Goal: Information Seeking & Learning: Find specific page/section

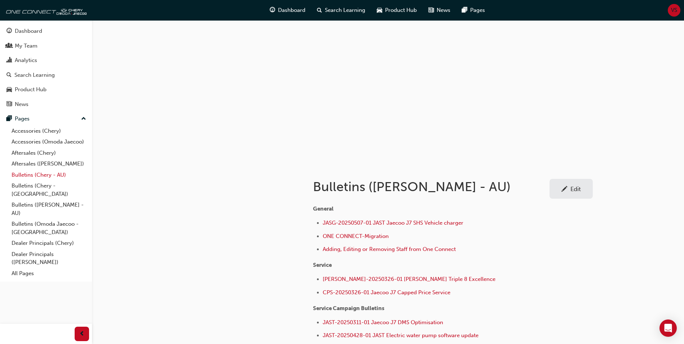
click at [21, 178] on link "Bulletins (Chery - AU)" at bounding box center [49, 175] width 80 height 11
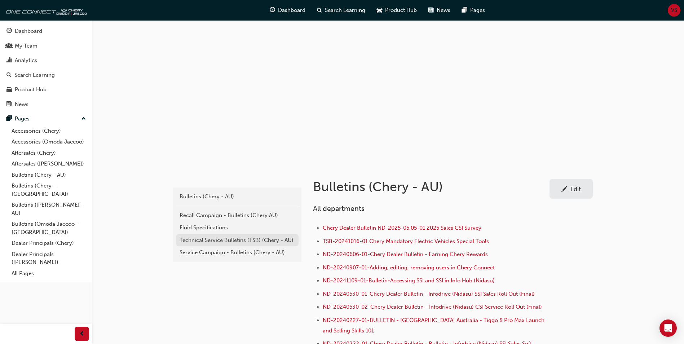
click at [229, 245] on link "Technical Service Bulletins (TSB) (Chery - AU)" at bounding box center [237, 240] width 123 height 13
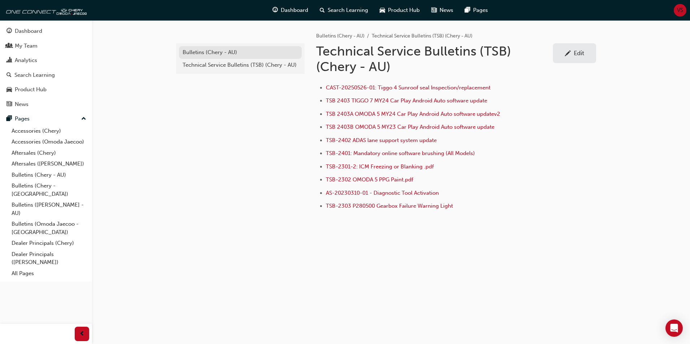
click at [210, 54] on div "Bulletins (Chery - AU)" at bounding box center [240, 52] width 115 height 8
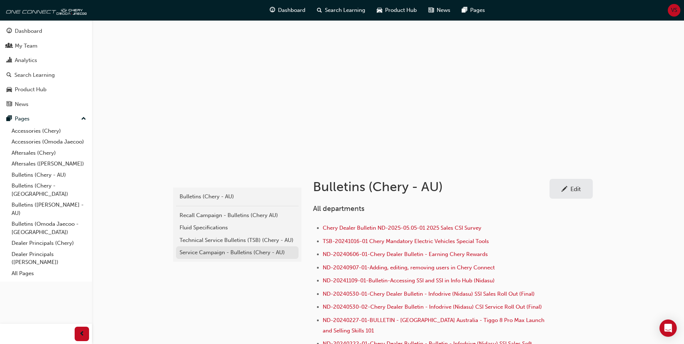
click at [207, 255] on div "Service Campaign - Bulletins (Chery - AU)" at bounding box center [237, 253] width 115 height 8
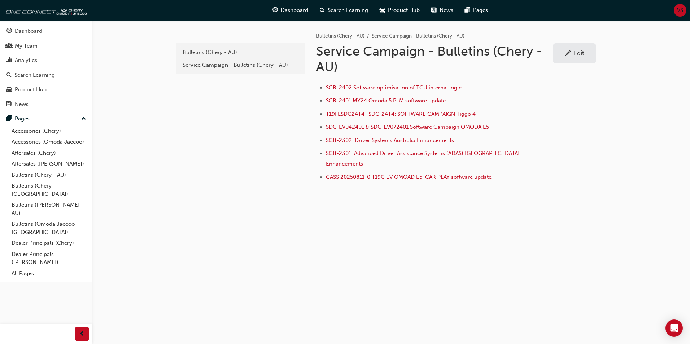
click at [444, 129] on span "SDC-EV042401 & SDC-EV072401 Software Campaign OMODA E5" at bounding box center [407, 127] width 163 height 6
click at [26, 200] on link "Bulletins ([PERSON_NAME] - AU)" at bounding box center [49, 209] width 80 height 19
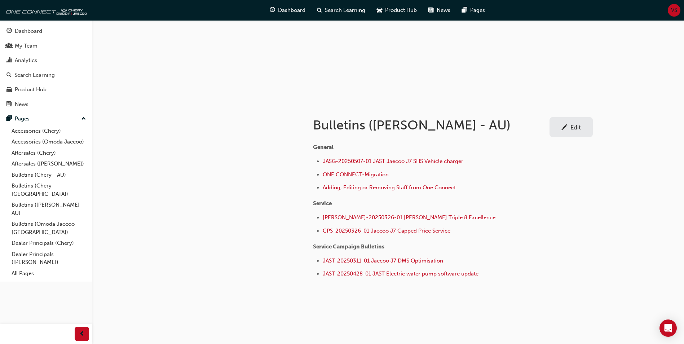
scroll to position [67, 0]
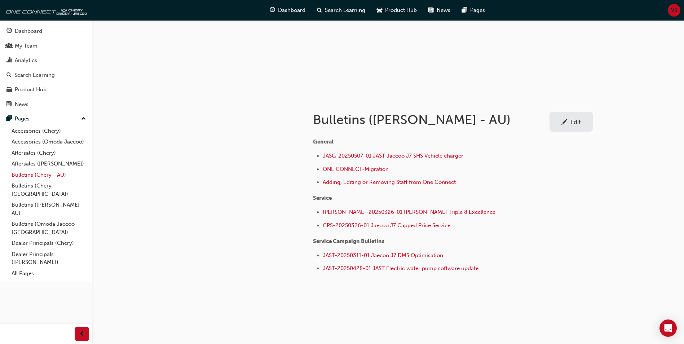
click at [26, 174] on link "Bulletins (Chery - AU)" at bounding box center [49, 175] width 80 height 11
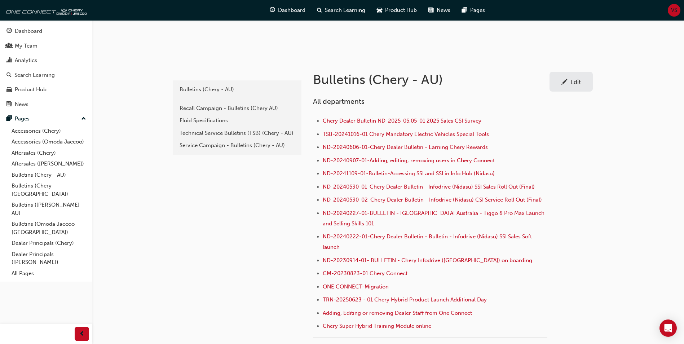
scroll to position [108, 0]
click at [197, 142] on div "Service Campaign - Bulletins (Chery - AU)" at bounding box center [237, 145] width 115 height 8
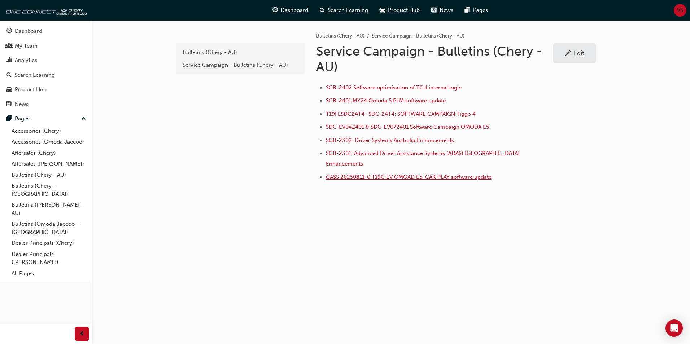
click at [352, 174] on span "CASS 20250811-0 T19C EV OMOAD E5 CAR PLAY software update" at bounding box center [409, 177] width 166 height 6
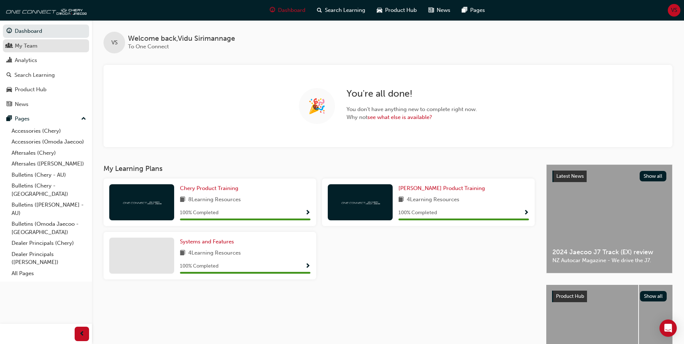
click at [37, 48] on div "My Team" at bounding box center [26, 46] width 23 height 8
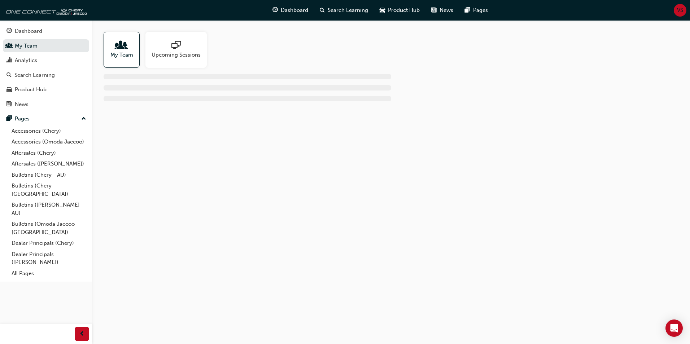
click at [114, 47] on div at bounding box center [121, 46] width 23 height 10
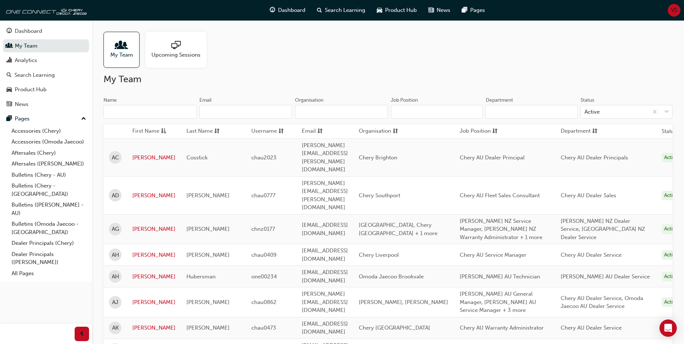
click at [322, 112] on input "Organisation" at bounding box center [341, 112] width 93 height 14
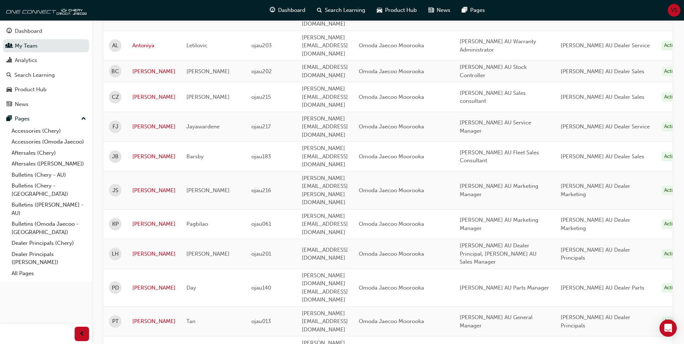
scroll to position [163, 0]
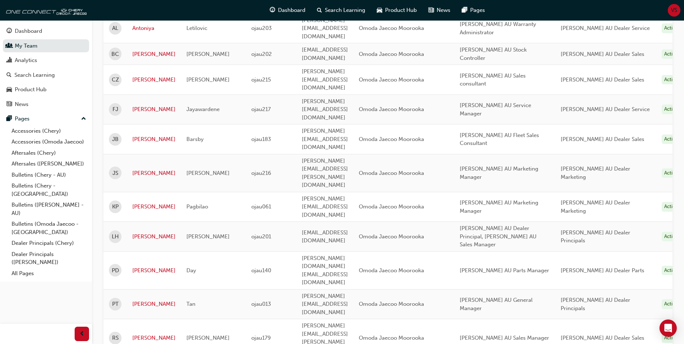
drag, startPoint x: 298, startPoint y: 228, endPoint x: 402, endPoint y: 230, distance: 103.6
drag, startPoint x: 402, startPoint y: 230, endPoint x: 398, endPoint y: 229, distance: 4.1
copy span "sam.kumarasiri@westpointautos.com.au"
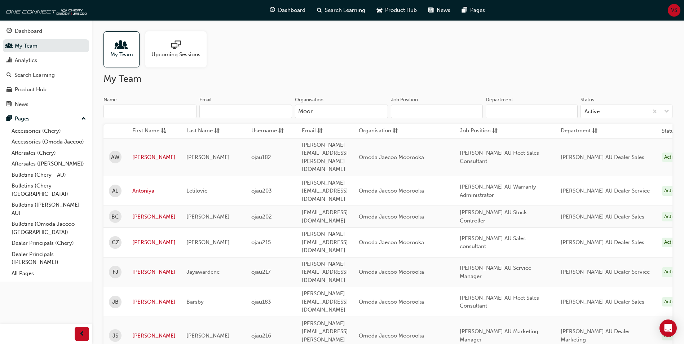
scroll to position [0, 0]
drag, startPoint x: 300, startPoint y: 113, endPoint x: 295, endPoint y: 114, distance: 5.2
click at [296, 114] on input "Moor" at bounding box center [341, 112] width 93 height 14
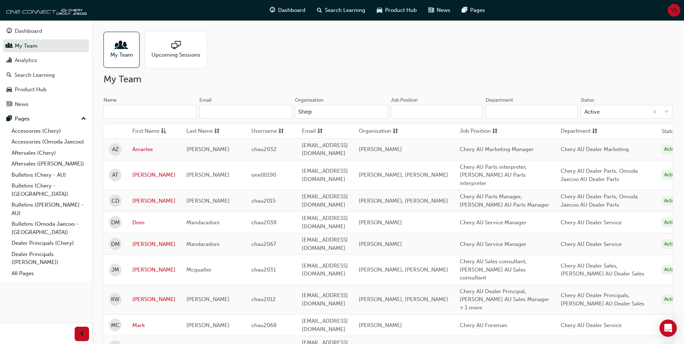
type input "Shep"
click at [137, 321] on link "Mark" at bounding box center [153, 325] width 43 height 8
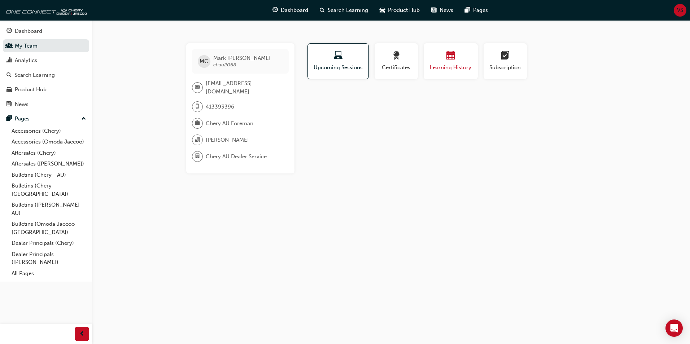
click at [450, 62] on div "button" at bounding box center [450, 56] width 43 height 11
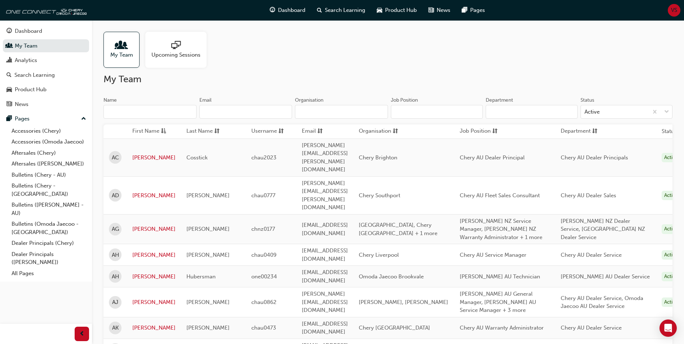
click at [309, 110] on input "Organisation" at bounding box center [341, 112] width 93 height 14
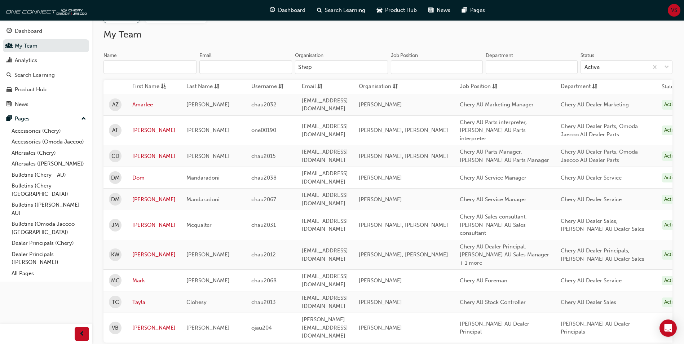
type input "Shep"
drag, startPoint x: 299, startPoint y: 183, endPoint x: 404, endPoint y: 181, distance: 105.4
click at [354, 189] on td "dmandaradoni@cheryshepparton.com.au" at bounding box center [325, 200] width 57 height 22
drag, startPoint x: 404, startPoint y: 181, endPoint x: 400, endPoint y: 182, distance: 4.4
copy span "dmandaradoni@cheryshepparton.com.au"
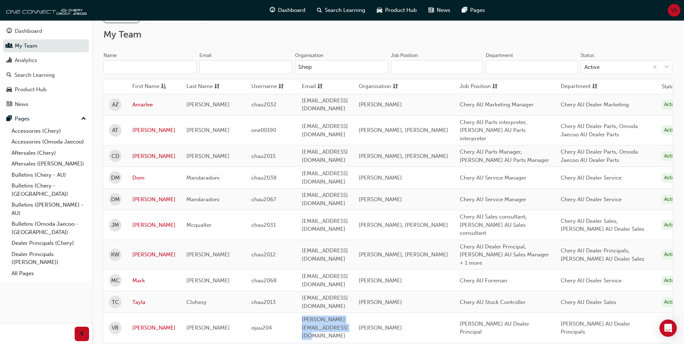
drag, startPoint x: 298, startPoint y: 282, endPoint x: 391, endPoint y: 284, distance: 93.5
click at [354, 313] on td "Vaughan@sheppartontoyota.com.au" at bounding box center [325, 328] width 57 height 30
copy span "Vaughan@sheppartontoyota.com.au"
click at [481, 34] on h2 "My Team" at bounding box center [388, 35] width 569 height 12
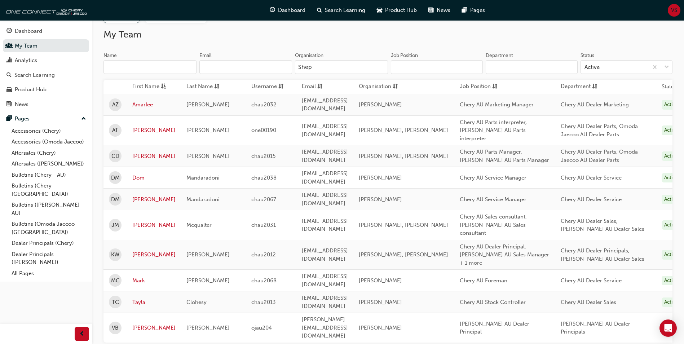
drag, startPoint x: 348, startPoint y: 70, endPoint x: 253, endPoint y: 81, distance: 96.0
click at [253, 81] on div "Name Email Organisation Shep Job Position Department Status Active First Name L…" at bounding box center [388, 203] width 569 height 302
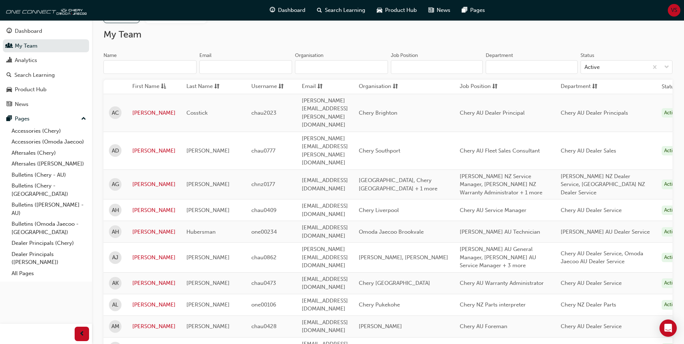
click at [127, 71] on input "Name" at bounding box center [150, 67] width 93 height 14
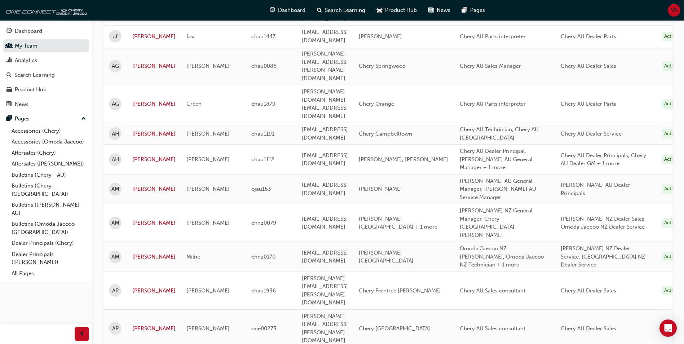
scroll to position [262, 0]
type input "Andrew"
drag, startPoint x: 381, startPoint y: 138, endPoint x: 377, endPoint y: 140, distance: 4.7
click at [354, 242] on td "andrewmilne@blackwells.co.nz" at bounding box center [325, 257] width 57 height 30
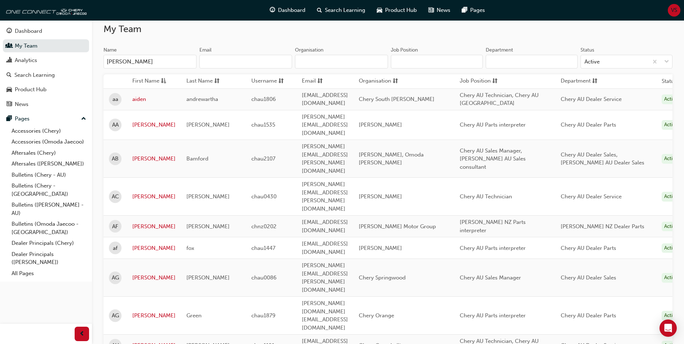
scroll to position [0, 0]
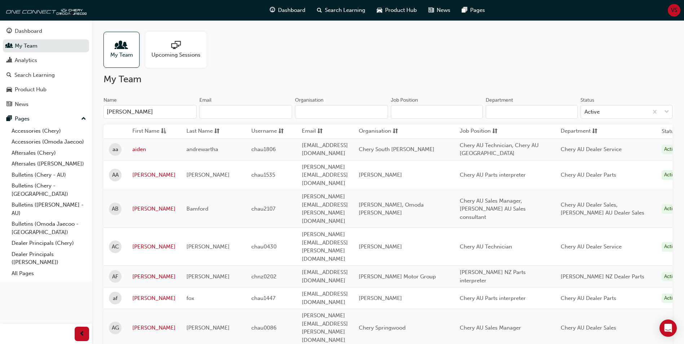
click at [336, 113] on input "Organisation" at bounding box center [341, 112] width 93 height 14
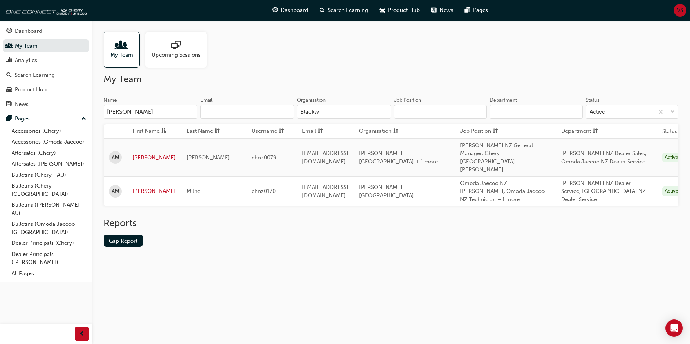
type input "Blackwe"
drag, startPoint x: 336, startPoint y: 113, endPoint x: 280, endPoint y: 121, distance: 56.1
click at [280, 121] on div "Name Andrew Email Organisation Blackwe" at bounding box center [248, 111] width 288 height 28
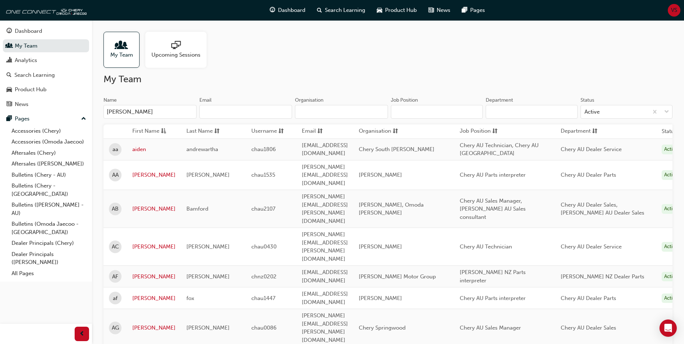
drag, startPoint x: 128, startPoint y: 114, endPoint x: 84, endPoint y: 123, distance: 44.9
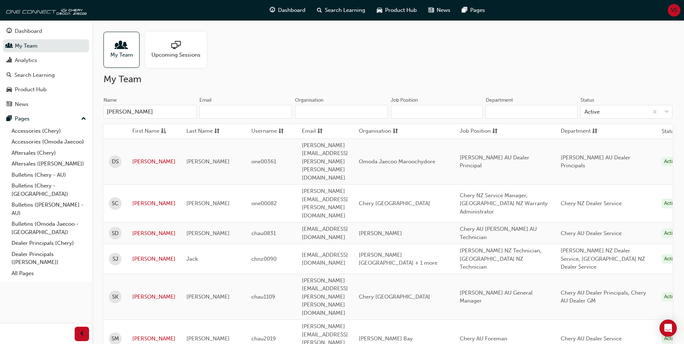
type input "[PERSON_NAME]"
drag, startPoint x: 135, startPoint y: 113, endPoint x: 96, endPoint y: 119, distance: 39.5
click at [96, 119] on div "My Team Upcoming Sessions My Team Name [PERSON_NAME] Email Organisation Job Pos…" at bounding box center [388, 235] width 592 height 431
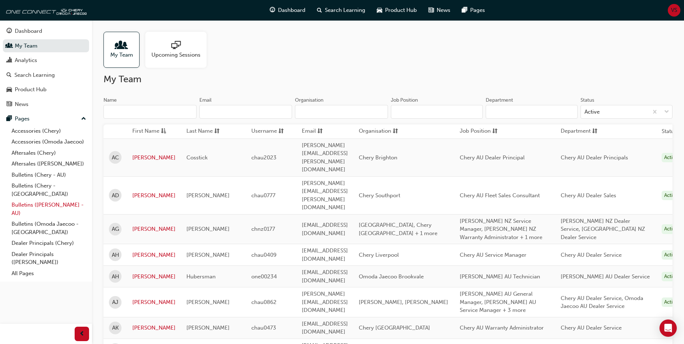
click at [27, 200] on link "Bulletins ([PERSON_NAME] - AU)" at bounding box center [49, 209] width 80 height 19
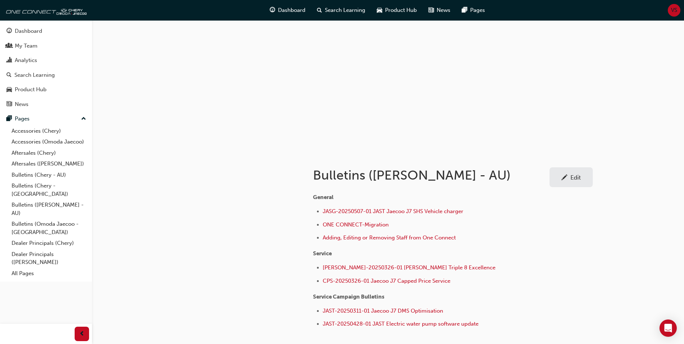
scroll to position [67, 0]
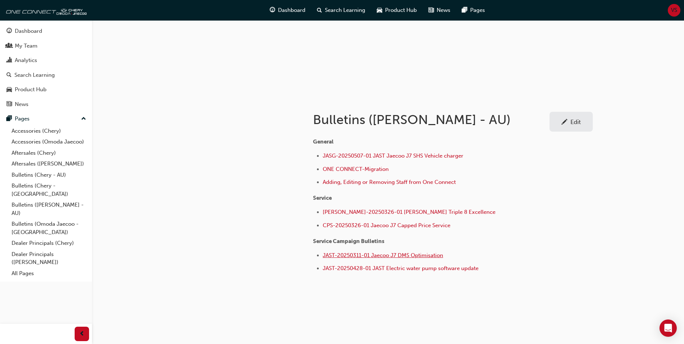
click at [407, 256] on span "JAST-20250311-01 Jaecoo J7 DMS Optimisation" at bounding box center [383, 255] width 121 height 6
